Goal: Task Accomplishment & Management: Manage account settings

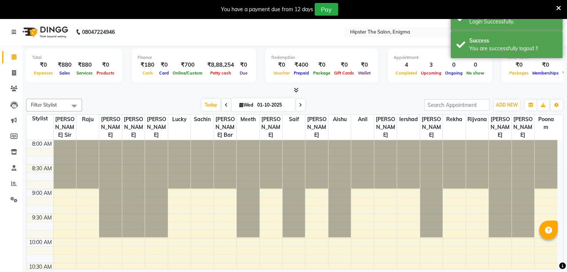
click at [556, 110] on div "Toggle Dropdown Calendar Settings Manage Tags Arrange Stylists Reset Stylists F…" at bounding box center [556, 105] width 13 height 12
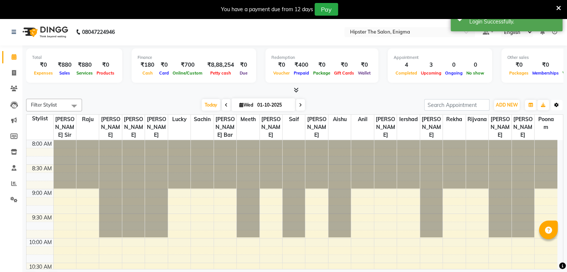
click at [556, 104] on icon "button" at bounding box center [557, 105] width 4 height 4
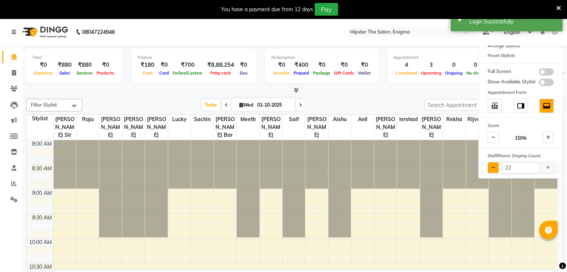
click at [490, 170] on button at bounding box center [493, 167] width 11 height 11
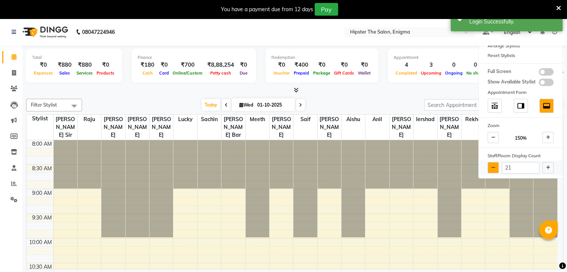
click at [490, 170] on button at bounding box center [493, 167] width 11 height 11
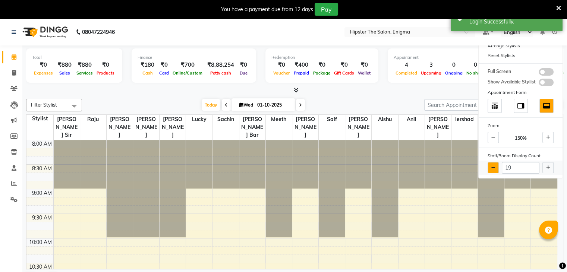
click at [490, 170] on button at bounding box center [493, 167] width 11 height 11
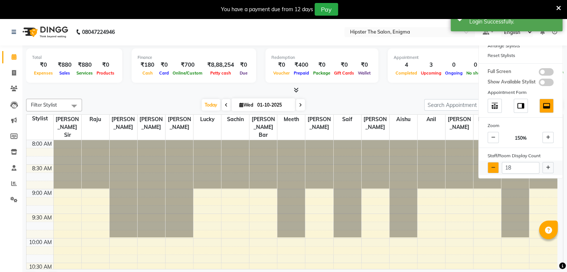
click at [490, 170] on button at bounding box center [493, 167] width 11 height 11
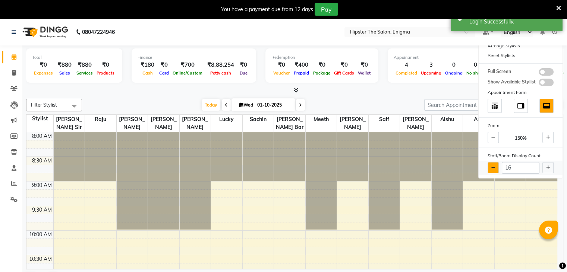
click at [490, 170] on button at bounding box center [493, 167] width 11 height 11
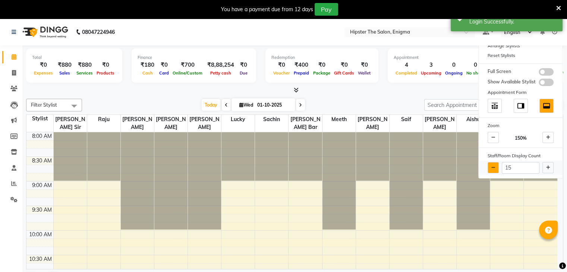
click at [490, 170] on button at bounding box center [493, 167] width 11 height 11
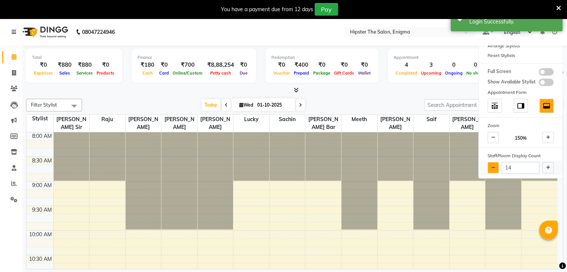
click at [490, 170] on button at bounding box center [493, 167] width 11 height 11
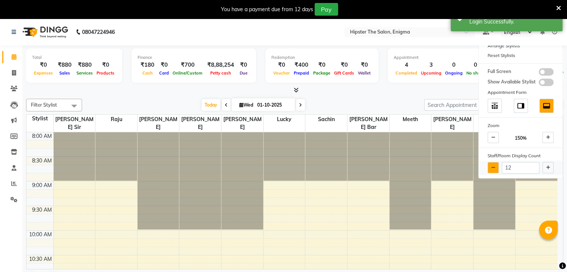
click at [490, 170] on button at bounding box center [493, 167] width 11 height 11
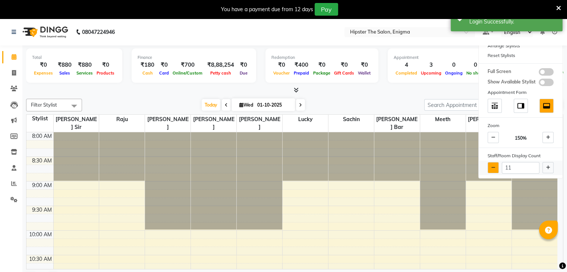
click at [490, 170] on button at bounding box center [493, 167] width 11 height 11
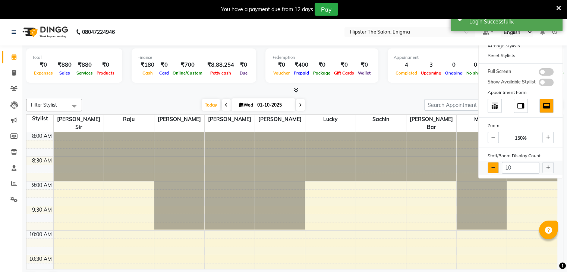
click at [490, 170] on button at bounding box center [493, 167] width 11 height 11
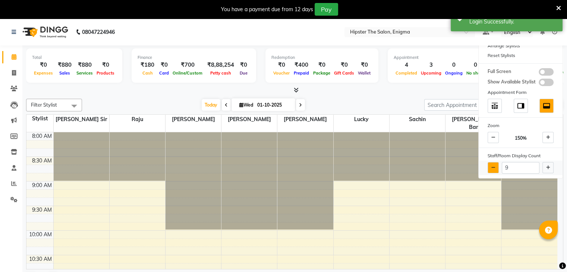
click at [490, 170] on button at bounding box center [493, 167] width 11 height 11
type input "8"
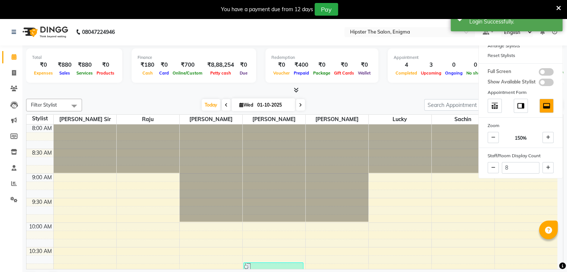
click at [402, 91] on div at bounding box center [294, 91] width 537 height 8
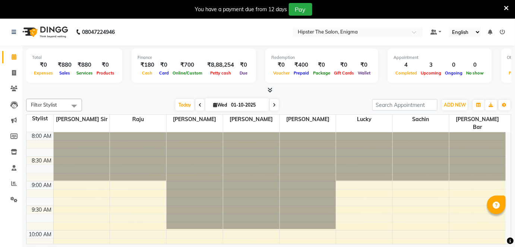
drag, startPoint x: 569, startPoint y: 0, endPoint x: 323, endPoint y: 97, distance: 263.9
click at [323, 97] on div "Filter Stylist Select All [PERSON_NAME] [PERSON_NAME] [PERSON_NAME] Lucky sachi…" at bounding box center [269, 180] width 486 height 169
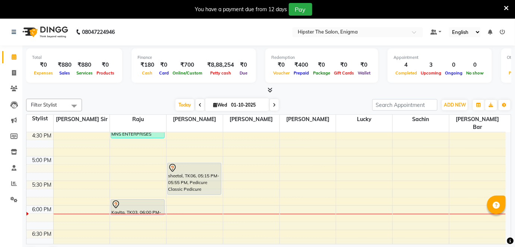
scroll to position [421, 0]
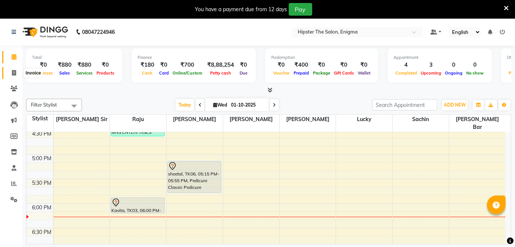
click at [11, 71] on span at bounding box center [13, 73] width 13 height 9
select select "4468"
select select "service"
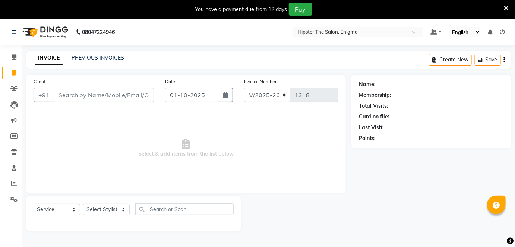
click at [63, 97] on input "Client" at bounding box center [104, 95] width 100 height 14
click at [82, 95] on input "Client" at bounding box center [104, 95] width 100 height 14
click at [65, 95] on input "Client" at bounding box center [104, 95] width 100 height 14
click at [13, 51] on link "Calendar" at bounding box center [11, 57] width 18 height 12
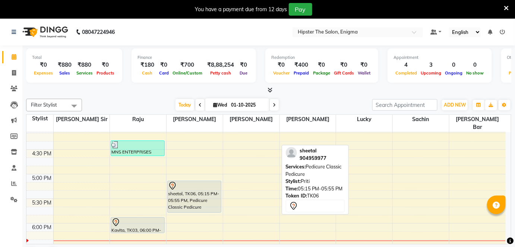
scroll to position [401, 0]
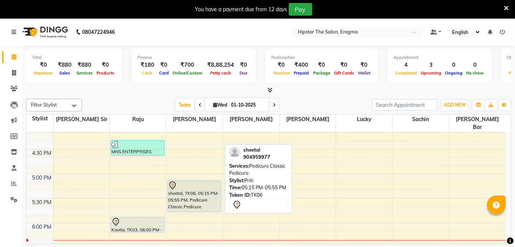
click at [188, 190] on div "sheetal, TK06, 05:15 PM-05:55 PM, Pedicure Classic Pedicure" at bounding box center [194, 196] width 53 height 31
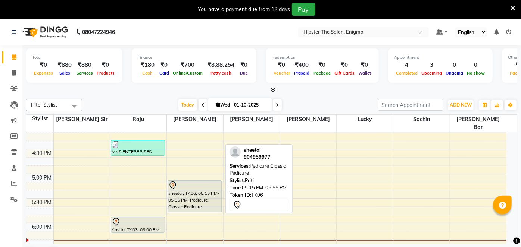
select select "7"
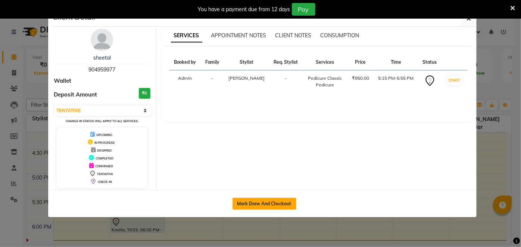
click at [272, 207] on button "Mark Done And Checkout" at bounding box center [264, 204] width 64 height 12
select select "service"
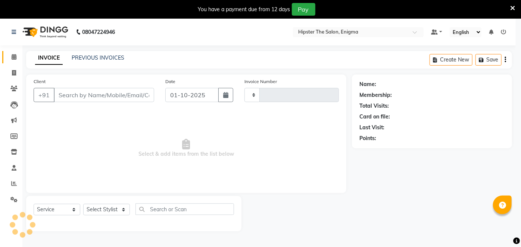
type input "1318"
select select "4468"
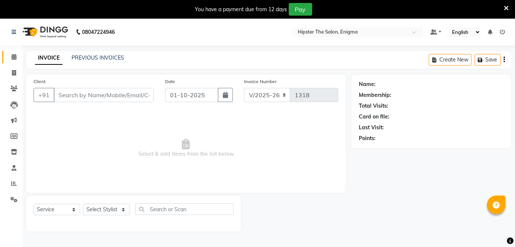
type input "904959977"
select select "85574"
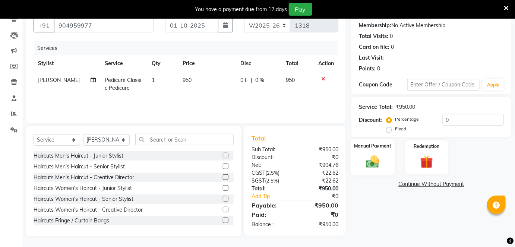
scroll to position [50, 0]
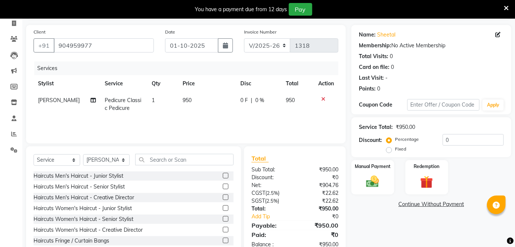
click at [324, 99] on icon at bounding box center [323, 99] width 4 height 5
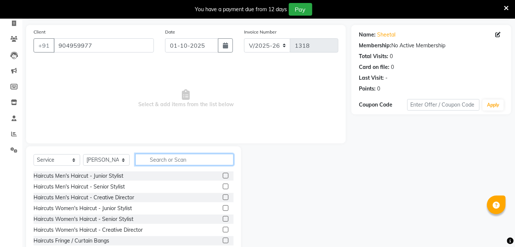
click at [195, 160] on input "text" at bounding box center [184, 160] width 98 height 12
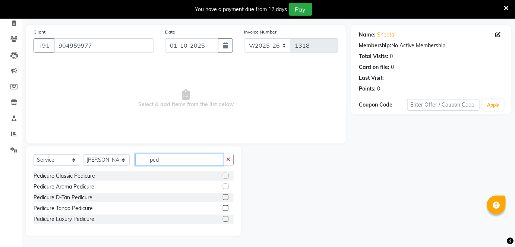
scroll to position [49, 0]
type input "pedi"
click at [225, 186] on label at bounding box center [226, 187] width 6 height 6
click at [225, 186] on input "checkbox" at bounding box center [225, 187] width 5 height 5
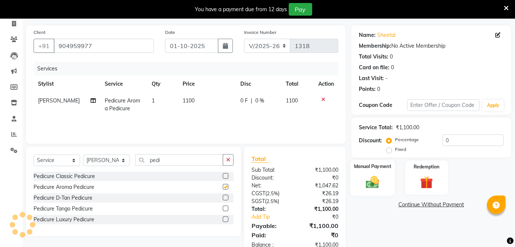
checkbox input "false"
click at [385, 175] on div "Manual Payment" at bounding box center [373, 178] width 44 height 36
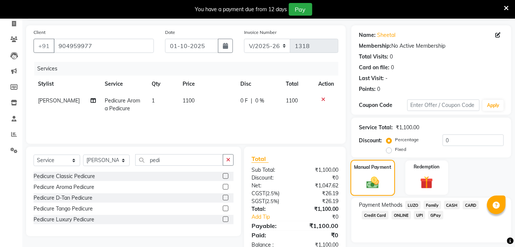
scroll to position [71, 0]
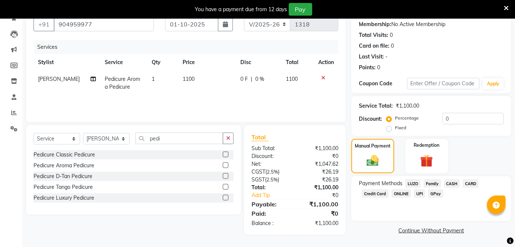
click at [452, 182] on span "CASH" at bounding box center [453, 183] width 16 height 9
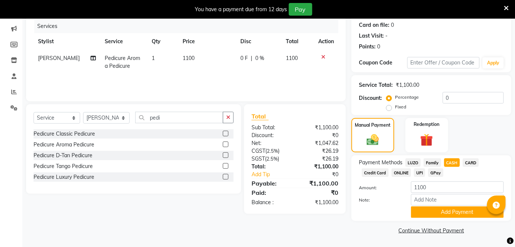
scroll to position [91, 0]
drag, startPoint x: 454, startPoint y: 220, endPoint x: 454, endPoint y: 214, distance: 6.0
click at [454, 214] on div "Payment Methods LUZO Family CASH CARD Credit Card ONLINE UPI GPay Amount: 1100 …" at bounding box center [432, 189] width 160 height 66
click at [454, 214] on button "Add Payment" at bounding box center [457, 213] width 93 height 12
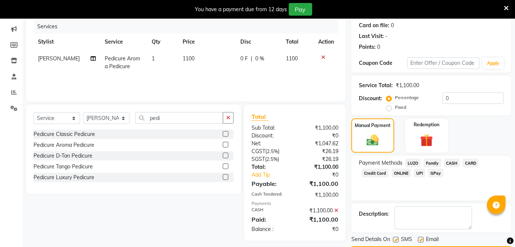
scroll to position [113, 0]
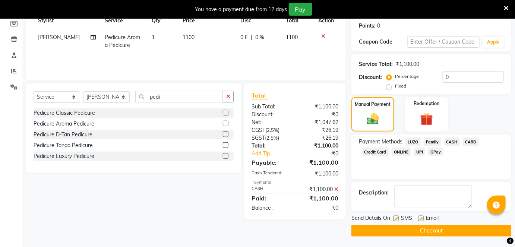
click at [431, 229] on button "Checkout" at bounding box center [432, 231] width 160 height 12
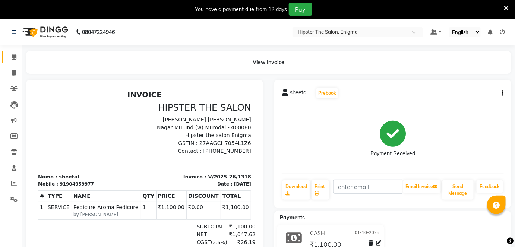
click at [13, 61] on link "Calendar" at bounding box center [11, 57] width 18 height 12
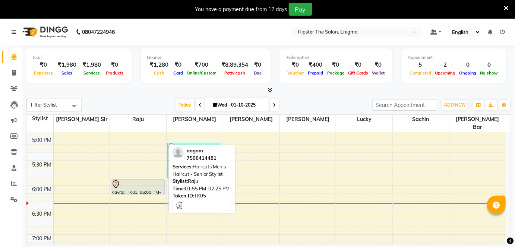
scroll to position [439, 0]
click at [146, 181] on div "Kavita, TK03, 06:00 PM-06:20 PM, Hair Wash & Blast Dry Hair Wash & Blast Dry - …" at bounding box center [137, 186] width 53 height 15
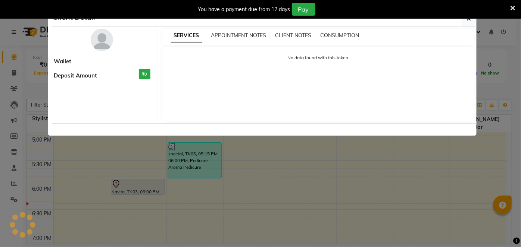
select select "7"
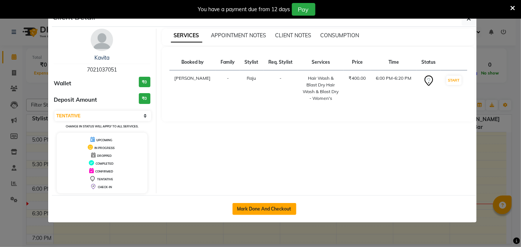
click at [246, 206] on button "Mark Done And Checkout" at bounding box center [264, 209] width 64 height 12
select select "4468"
select select "service"
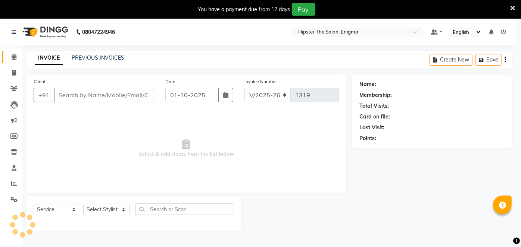
select select "3"
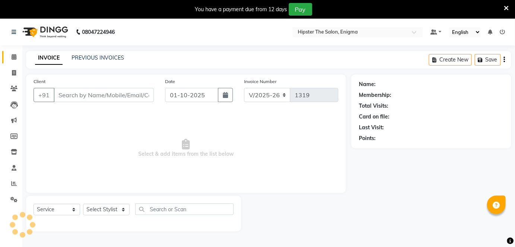
type input "7021037051"
select select "27612"
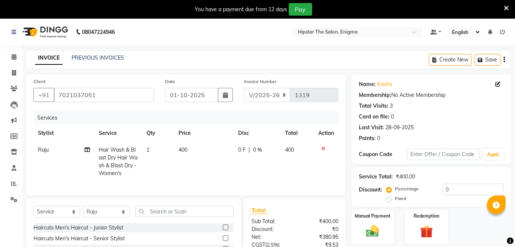
click at [48, 151] on span "Raju" at bounding box center [43, 150] width 11 height 7
select select "27612"
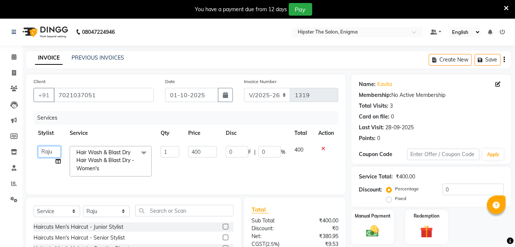
click at [48, 151] on select "[PERSON_NAME] [PERSON_NAME] [PERSON_NAME] sir iershad Lucky [PERSON_NAME] poona…" at bounding box center [49, 152] width 23 height 12
select select "85797"
click at [171, 175] on td "1" at bounding box center [170, 162] width 28 height 40
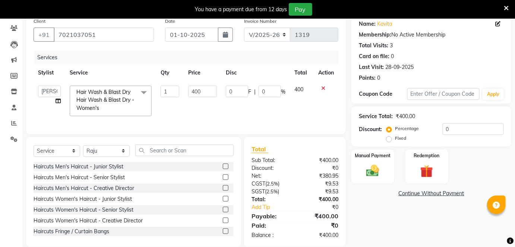
scroll to position [61, 0]
click at [369, 168] on img at bounding box center [373, 170] width 22 height 15
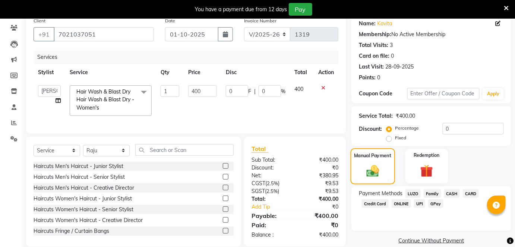
scroll to position [76, 0]
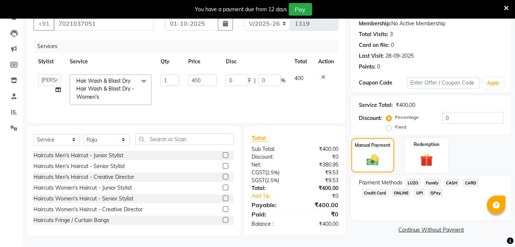
click at [454, 179] on span "CASH" at bounding box center [453, 183] width 16 height 9
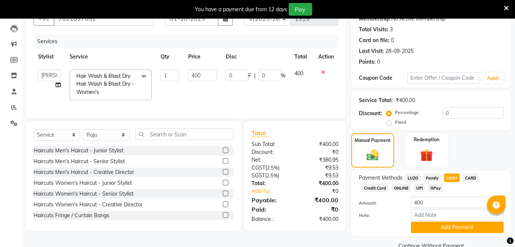
scroll to position [92, 0]
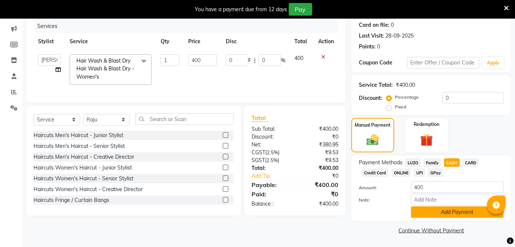
click at [448, 210] on button "Add Payment" at bounding box center [457, 213] width 93 height 12
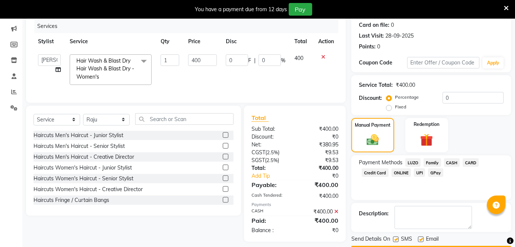
scroll to position [113, 0]
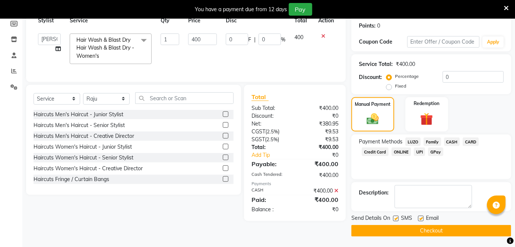
click at [434, 231] on button "Checkout" at bounding box center [432, 231] width 160 height 12
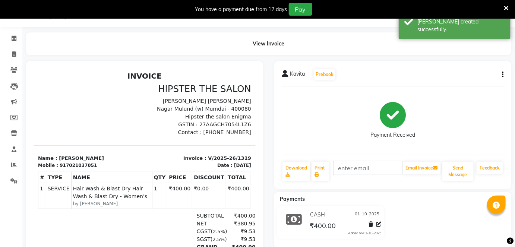
select select "4468"
select select "service"
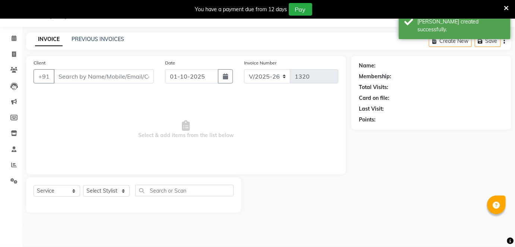
type input "7021037051"
select select "85797"
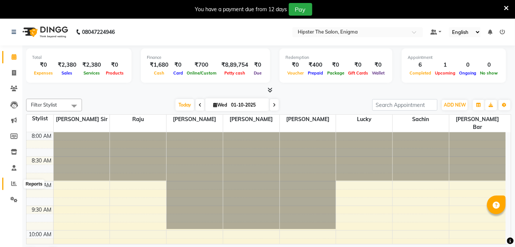
click at [12, 181] on span at bounding box center [13, 184] width 13 height 9
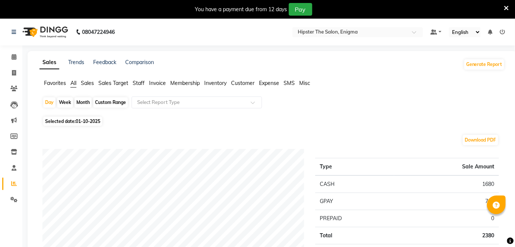
click at [142, 83] on span "Staff" at bounding box center [139, 83] width 12 height 7
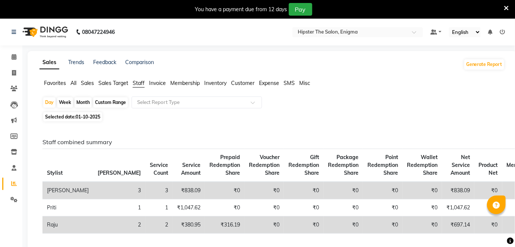
scroll to position [116, 0]
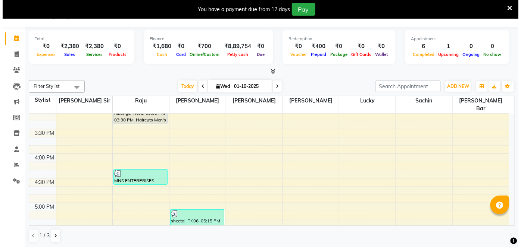
scroll to position [354, 0]
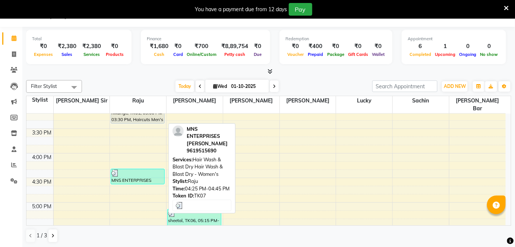
click at [160, 170] on div at bounding box center [138, 173] width 53 height 7
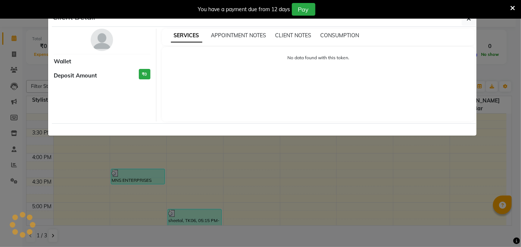
select select "3"
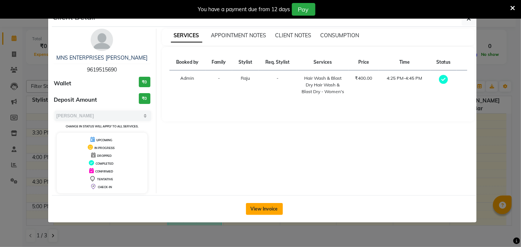
click at [261, 207] on button "View Invoice" at bounding box center [264, 209] width 37 height 12
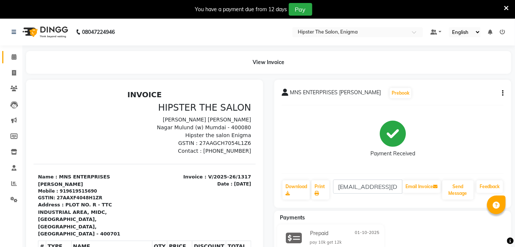
click at [12, 51] on link "Calendar" at bounding box center [11, 57] width 18 height 12
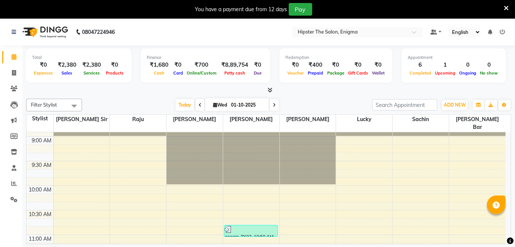
scroll to position [45, 0]
click at [171, 88] on div at bounding box center [195, 88] width 56 height 0
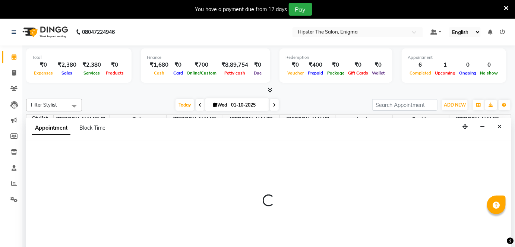
scroll to position [19, 0]
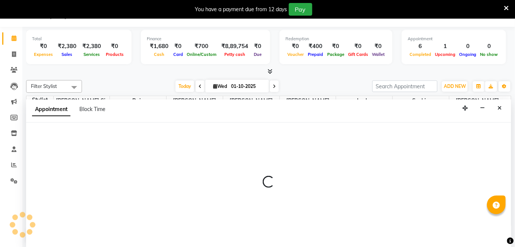
select select "85574"
select select "tentative"
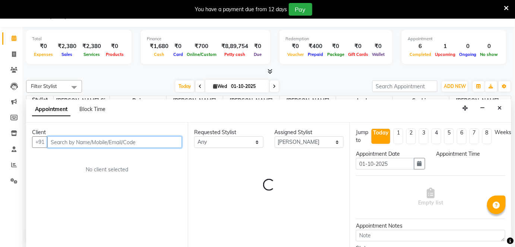
select select "585"
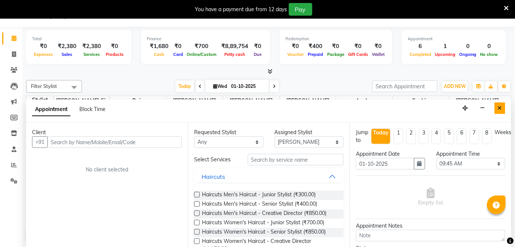
click at [500, 107] on icon "Close" at bounding box center [500, 108] width 4 height 5
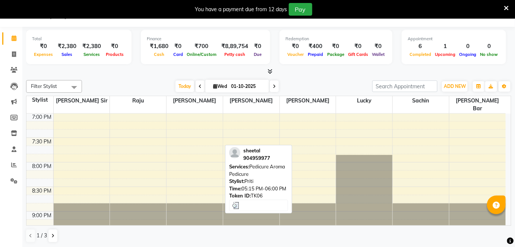
scroll to position [560, 0]
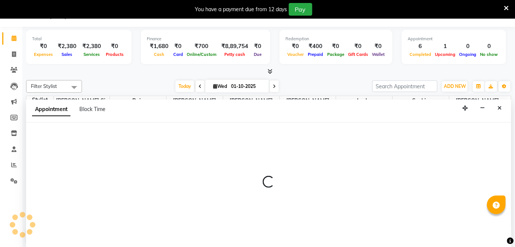
select select "27612"
select select "1200"
select select "tentative"
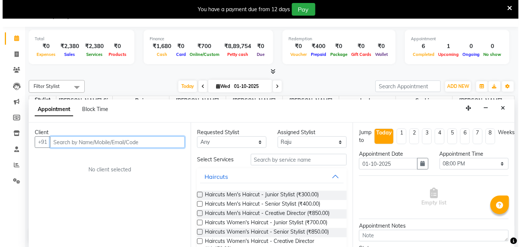
scroll to position [0, 0]
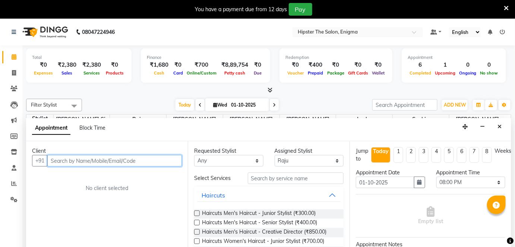
click at [88, 156] on input "text" at bounding box center [114, 161] width 135 height 12
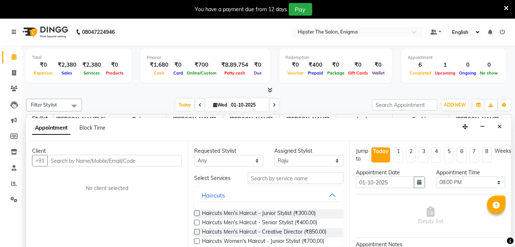
click at [69, 195] on div "Client +91 No client selected" at bounding box center [107, 203] width 162 height 125
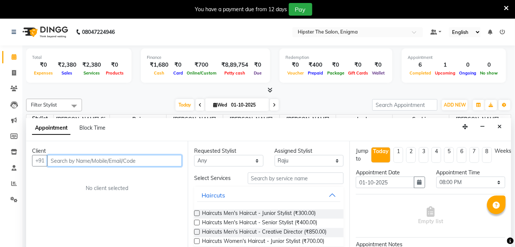
click at [75, 162] on input "text" at bounding box center [114, 161] width 135 height 12
type input "9152398884"
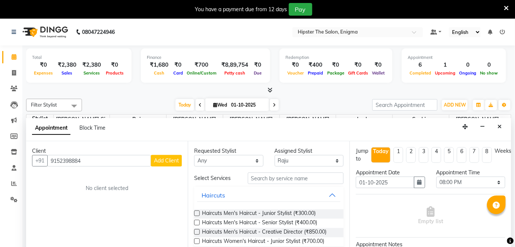
click at [178, 160] on span "Add Client" at bounding box center [166, 160] width 25 height 7
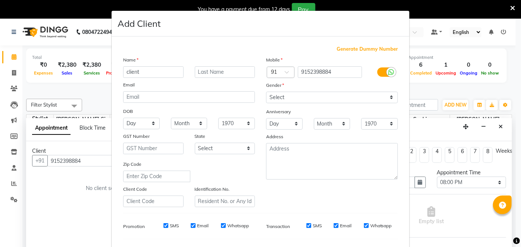
type input "client"
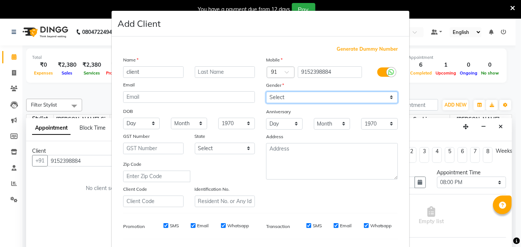
click at [283, 99] on select "Select [DEMOGRAPHIC_DATA] [DEMOGRAPHIC_DATA] Other Prefer Not To Say" at bounding box center [332, 98] width 132 height 12
select select "[DEMOGRAPHIC_DATA]"
click at [266, 92] on select "Select [DEMOGRAPHIC_DATA] [DEMOGRAPHIC_DATA] Other Prefer Not To Say" at bounding box center [332, 98] width 132 height 12
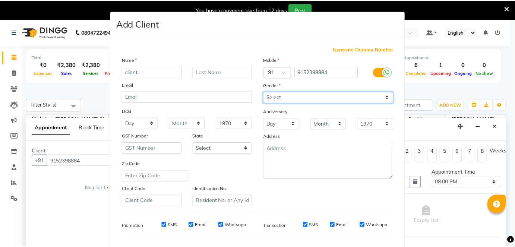
scroll to position [96, 0]
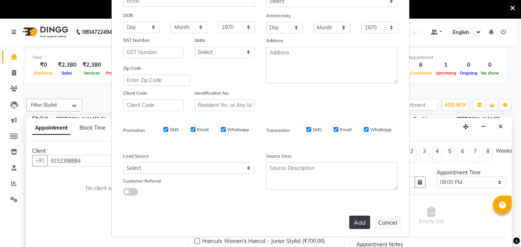
click at [367, 222] on button "Add" at bounding box center [359, 222] width 21 height 13
select select
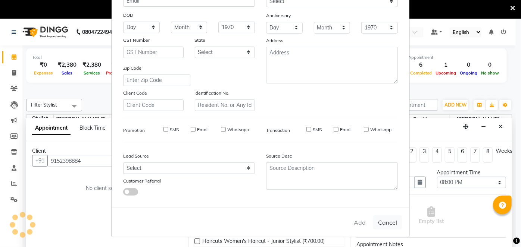
select select
checkbox input "false"
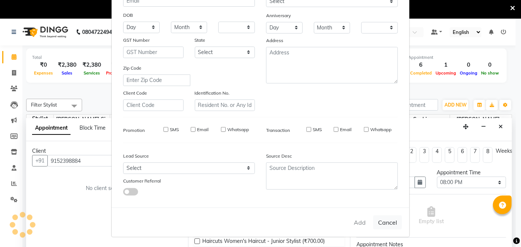
checkbox input "false"
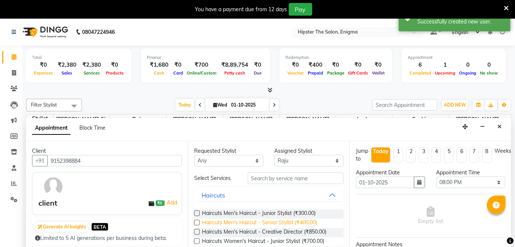
click at [286, 221] on span "Haircuts Men's Haircut - Senior Stylist (₹400.00)" at bounding box center [259, 223] width 115 height 9
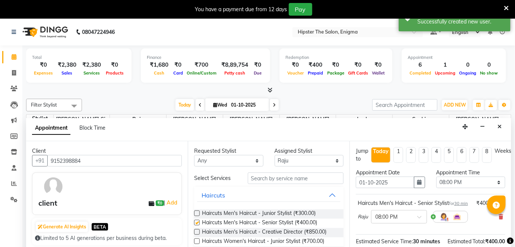
checkbox input "false"
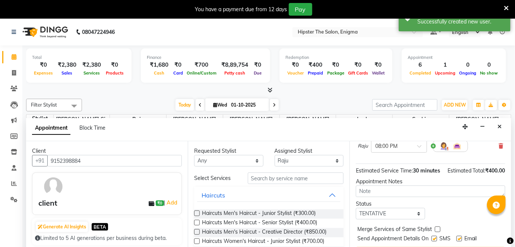
scroll to position [19, 0]
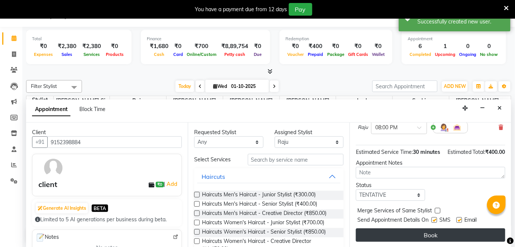
click at [424, 229] on button "Book" at bounding box center [431, 235] width 150 height 13
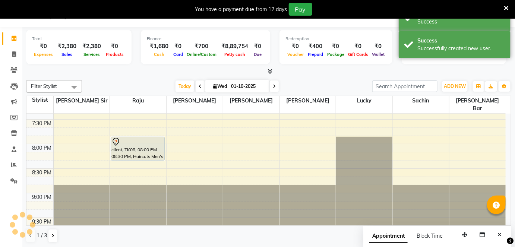
scroll to position [0, 0]
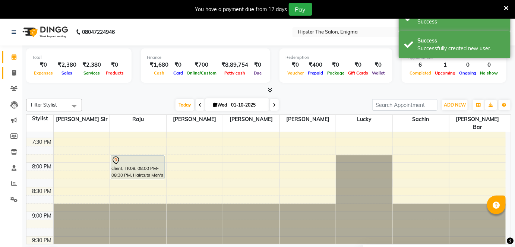
click at [17, 78] on link "Invoice" at bounding box center [11, 73] width 18 height 12
select select "4468"
select select "service"
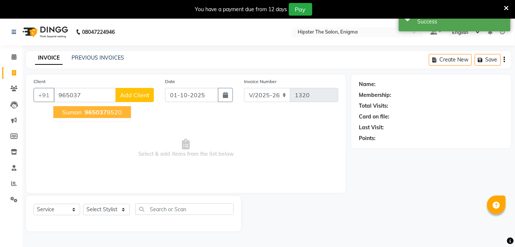
click at [100, 110] on span "965037" at bounding box center [96, 112] width 22 height 7
type input "9650378520"
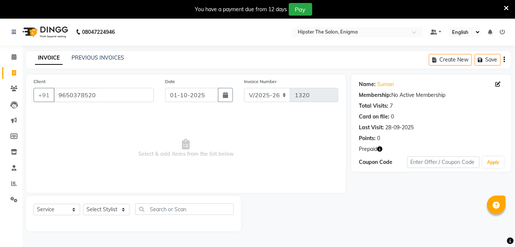
click at [382, 151] on icon "button" at bounding box center [379, 149] width 5 height 5
click at [103, 211] on select "Select Stylist [PERSON_NAME] [PERSON_NAME] [PERSON_NAME] [PERSON_NAME] poonam […" at bounding box center [106, 210] width 47 height 12
select select "85797"
click at [83, 204] on select "Select Stylist [PERSON_NAME] [PERSON_NAME] [PERSON_NAME] [PERSON_NAME] poonam […" at bounding box center [106, 210] width 47 height 12
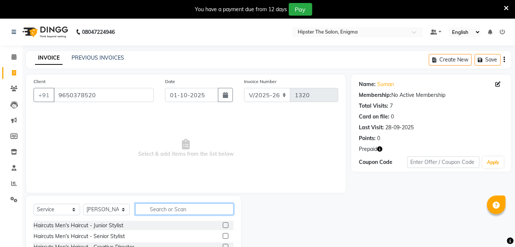
click at [161, 208] on input "text" at bounding box center [184, 210] width 98 height 12
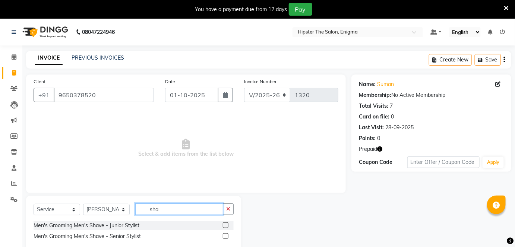
type input "sha"
click at [224, 224] on label at bounding box center [226, 226] width 6 height 6
click at [224, 224] on input "checkbox" at bounding box center [225, 225] width 5 height 5
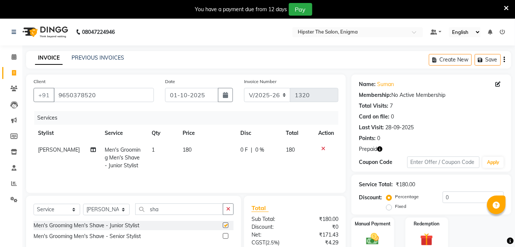
checkbox input "false"
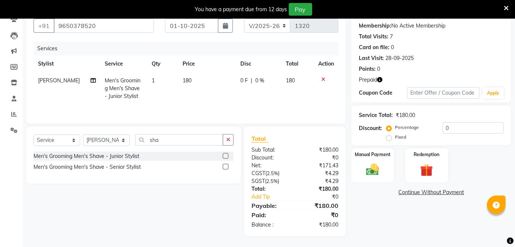
click at [395, 173] on div "Manual Payment Redemption" at bounding box center [431, 165] width 171 height 35
click at [380, 171] on img at bounding box center [373, 169] width 22 height 15
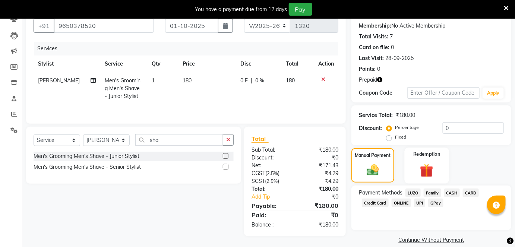
click at [432, 168] on img at bounding box center [427, 170] width 22 height 17
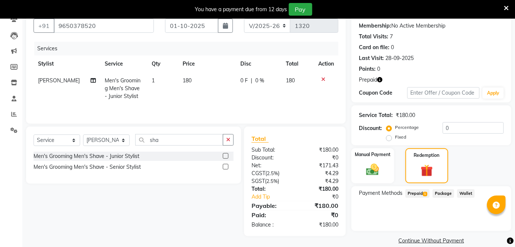
click at [420, 191] on span "Prepaid 1" at bounding box center [418, 193] width 24 height 9
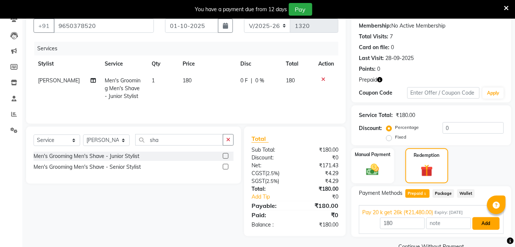
click at [479, 223] on button "Add" at bounding box center [486, 223] width 27 height 13
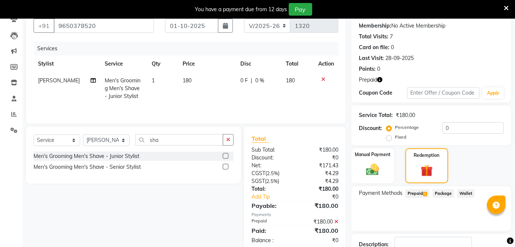
scroll to position [121, 0]
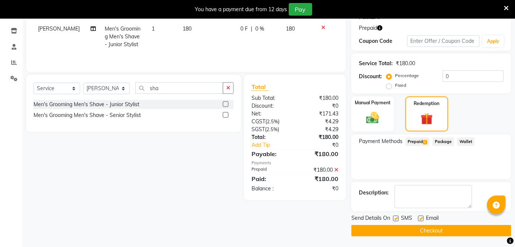
click at [432, 228] on button "Checkout" at bounding box center [432, 231] width 160 height 12
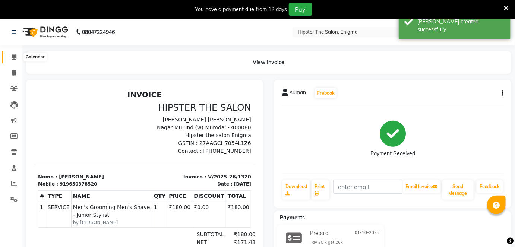
click at [14, 57] on icon at bounding box center [14, 57] width 5 height 6
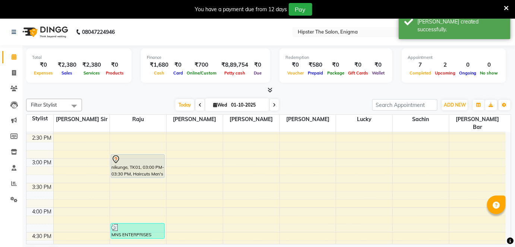
scroll to position [319, 0]
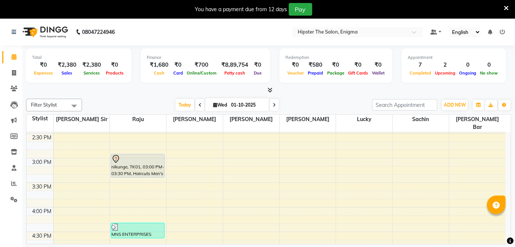
click at [233, 194] on div "8:00 AM 8:30 AM 9:00 AM 9:30 AM 10:00 AM 10:30 AM 11:00 AM 11:30 AM 12:00 PM 12…" at bounding box center [266, 158] width 480 height 689
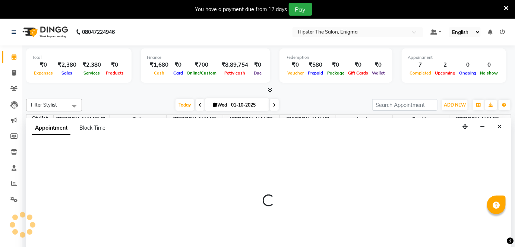
scroll to position [19, 0]
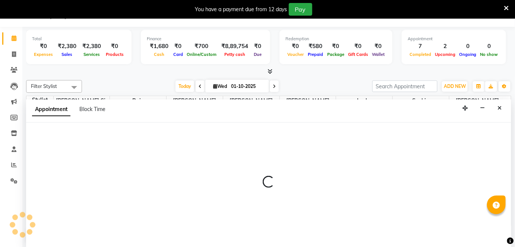
select select "85797"
select select "945"
select select "tentative"
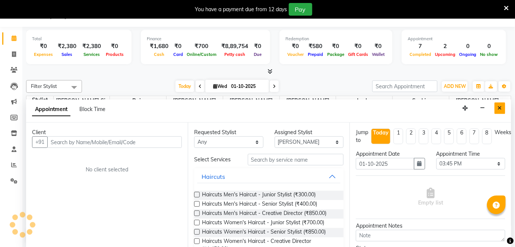
click at [501, 111] on button "Close" at bounding box center [500, 109] width 11 height 12
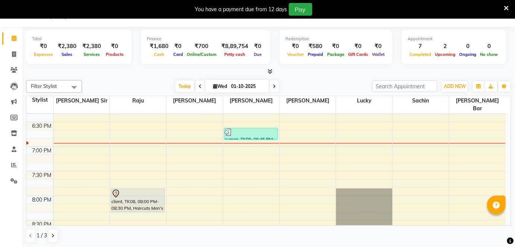
scroll to position [509, 0]
